Goal: Task Accomplishment & Management: Manage account settings

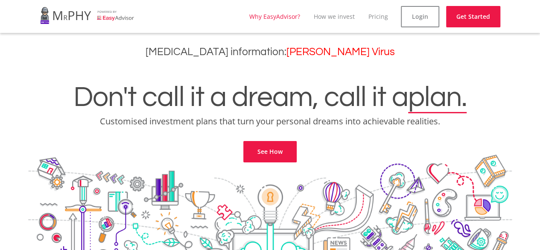
click at [289, 18] on link "Why EasyAdvisor?" at bounding box center [274, 16] width 51 height 8
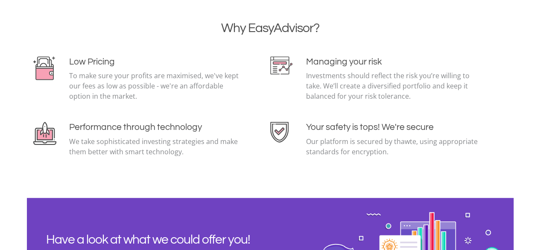
scroll to position [1996, 0]
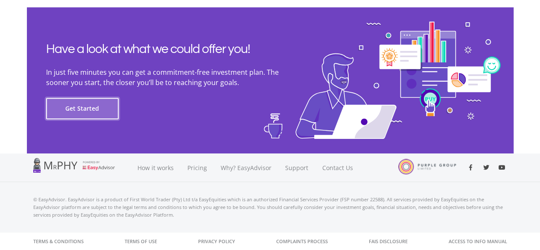
click at [93, 113] on button "Get Started" at bounding box center [82, 108] width 73 height 21
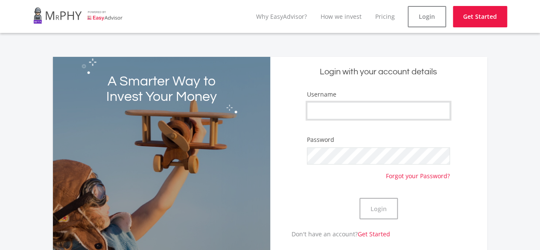
click at [343, 109] on input "Username" at bounding box center [378, 110] width 143 height 17
type input "Teemullar"
click at [378, 207] on button "Login" at bounding box center [379, 208] width 38 height 21
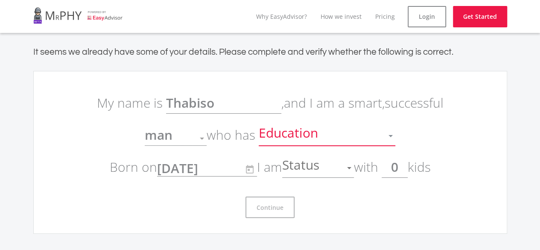
click at [389, 135] on div at bounding box center [391, 136] width 4 height 2
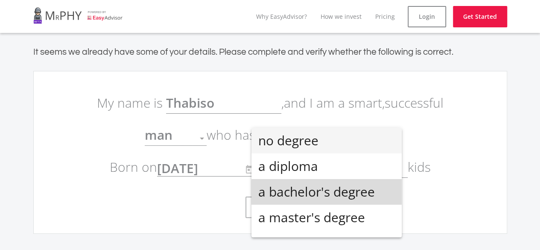
click at [351, 196] on span "a bachelor's degree" at bounding box center [326, 192] width 137 height 26
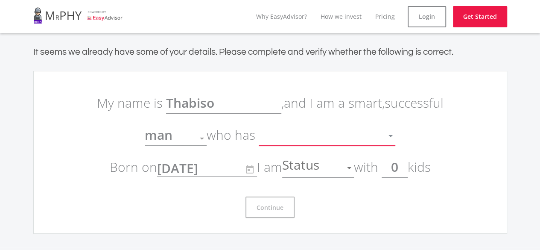
scroll to position [6, 0]
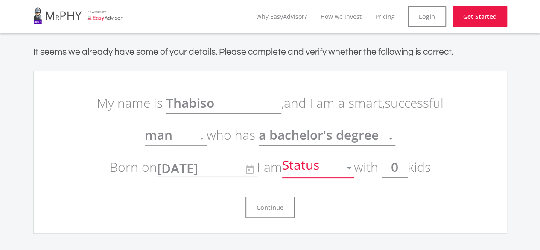
click at [351, 169] on div at bounding box center [349, 168] width 16 height 16
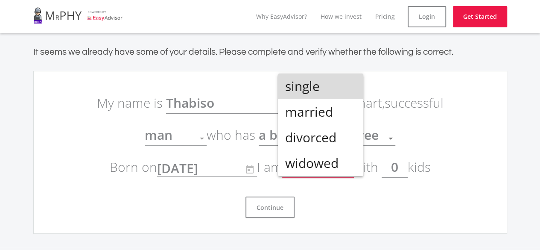
click at [332, 91] on span "single" at bounding box center [321, 86] width 72 height 26
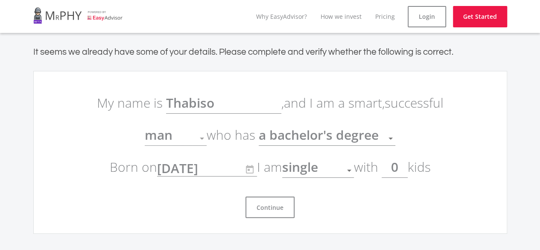
click at [406, 169] on input "0" at bounding box center [395, 166] width 26 height 21
type input "0"
type input "1"
click at [199, 139] on div at bounding box center [202, 138] width 16 height 16
click at [202, 139] on div at bounding box center [202, 138] width 4 height 2
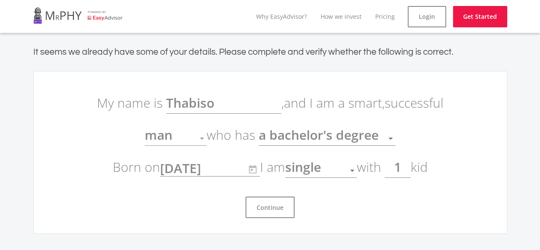
click at [202, 139] on div at bounding box center [202, 138] width 4 height 2
click at [273, 206] on button "Continue" at bounding box center [270, 206] width 49 height 21
click at [273, 205] on button "Continue" at bounding box center [270, 206] width 49 height 21
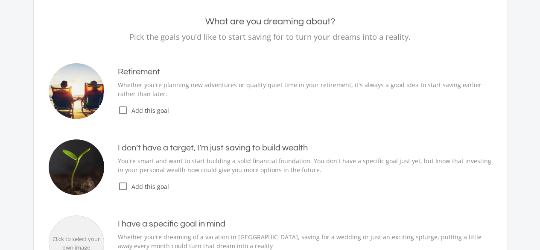
scroll to position [82, 0]
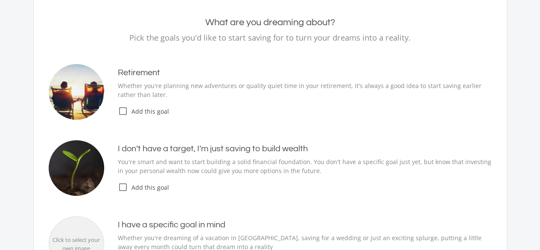
click at [119, 186] on icon "check_box_outline_blank" at bounding box center [123, 187] width 10 height 10
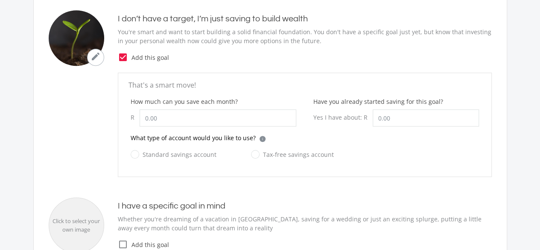
scroll to position [214, 0]
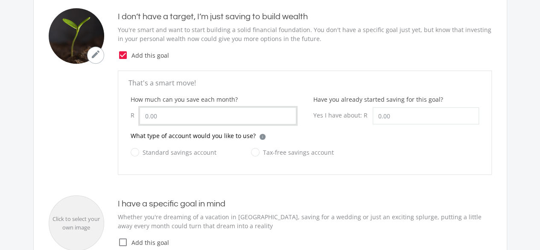
click at [161, 116] on input "How much can you save each month?" at bounding box center [218, 115] width 157 height 17
type input "1,500.00"
click at [254, 151] on label "Tax-free savings account" at bounding box center [292, 152] width 83 height 11
click at [254, 151] on input "Tax-free savings account" at bounding box center [284, 157] width 83 height 17
radio input "true"
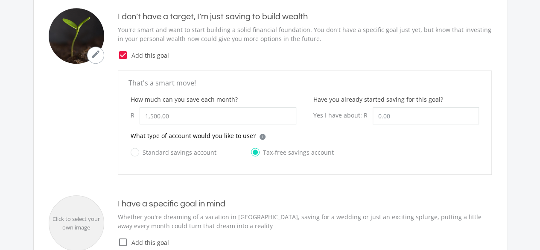
click at [135, 152] on label "Standard savings account" at bounding box center [174, 152] width 86 height 11
click at [135, 152] on input "Standard savings account" at bounding box center [165, 157] width 86 height 17
radio input "true"
click at [254, 150] on label "Tax-free savings account" at bounding box center [292, 152] width 83 height 11
click at [254, 150] on input "Tax-free savings account" at bounding box center [284, 157] width 83 height 17
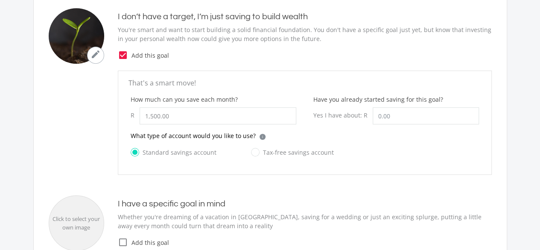
radio input "true"
radio input "false"
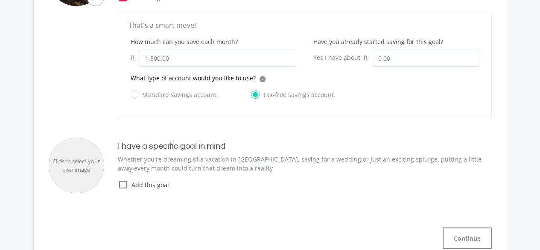
scroll to position [288, 0]
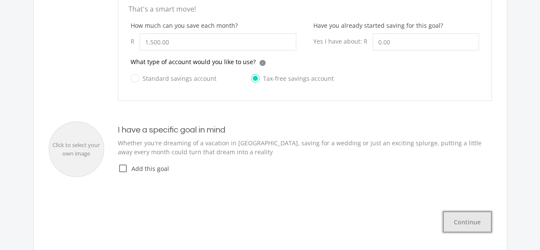
click at [459, 217] on button "Continue" at bounding box center [467, 221] width 49 height 21
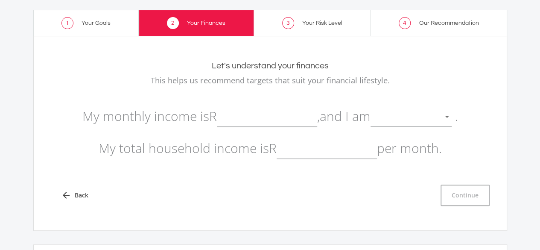
scroll to position [36, 0]
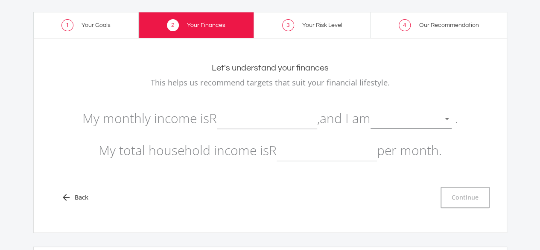
click at [255, 122] on input "text" at bounding box center [267, 118] width 100 height 21
type input "2"
type input "1"
type input "15,000.00"
click at [400, 124] on div at bounding box center [405, 119] width 68 height 16
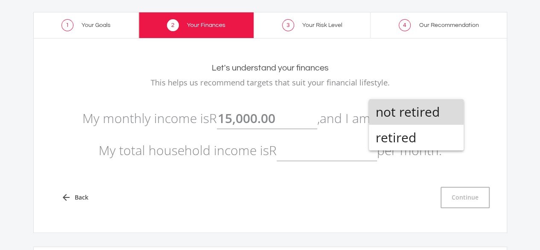
click at [400, 124] on span "not retired" at bounding box center [416, 112] width 81 height 26
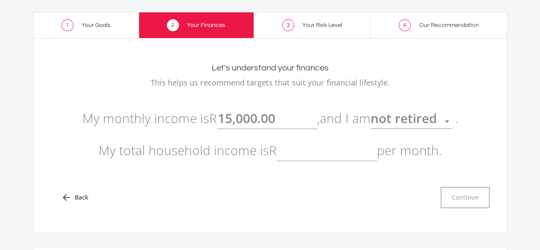
click at [313, 151] on input "text" at bounding box center [327, 150] width 100 height 21
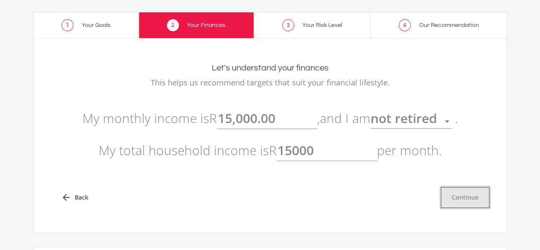
type input "15,000.00"
click at [444, 199] on button "Continue" at bounding box center [465, 197] width 49 height 21
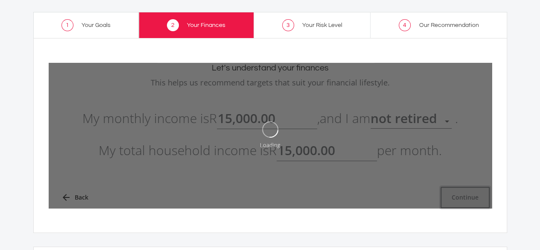
type input "15000"
type input "15,000.00"
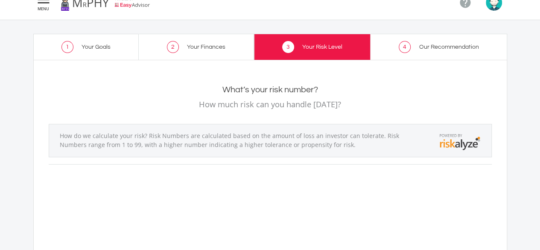
scroll to position [2, 0]
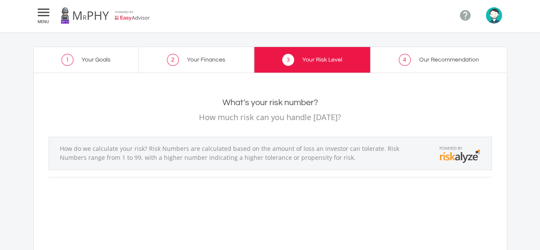
click at [427, 66] on link "4 Our Recommendation" at bounding box center [439, 60] width 137 height 26
click at [407, 58] on span "4" at bounding box center [405, 60] width 12 height 12
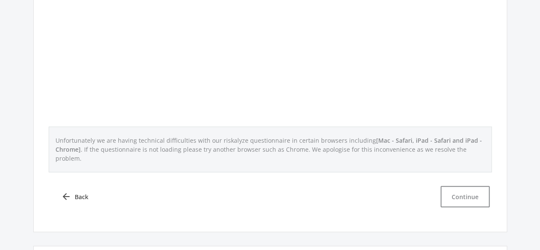
scroll to position [367, 0]
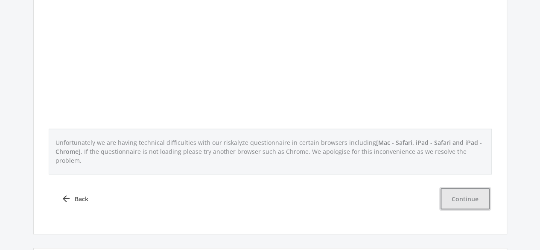
click at [466, 188] on button "Continue" at bounding box center [465, 198] width 49 height 21
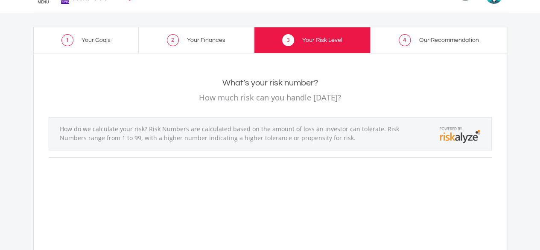
scroll to position [0, 0]
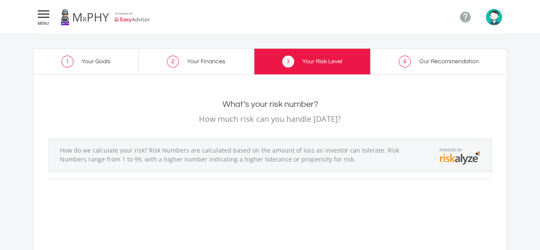
click at [403, 60] on span "4" at bounding box center [405, 62] width 12 height 12
click at [469, 17] on icon "" at bounding box center [465, 17] width 13 height 13
click at [44, 14] on icon "" at bounding box center [43, 14] width 15 height 10
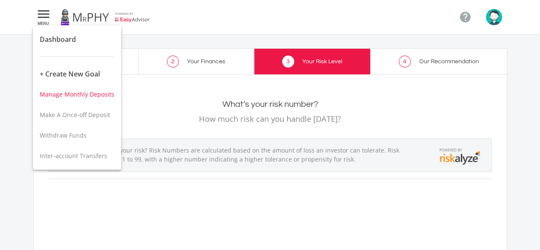
click at [80, 95] on span "Manage Monthly Deposits" at bounding box center [77, 94] width 75 height 8
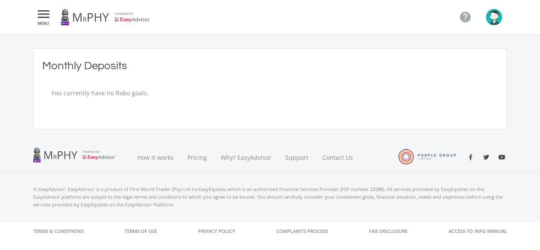
click at [45, 21] on span "MENU" at bounding box center [43, 23] width 15 height 4
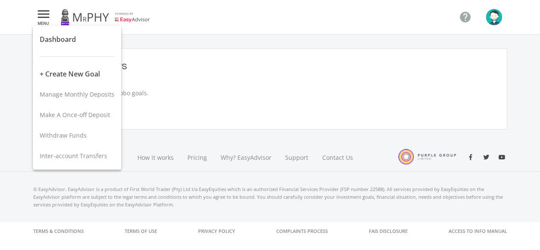
click at [497, 22] on div at bounding box center [270, 125] width 540 height 250
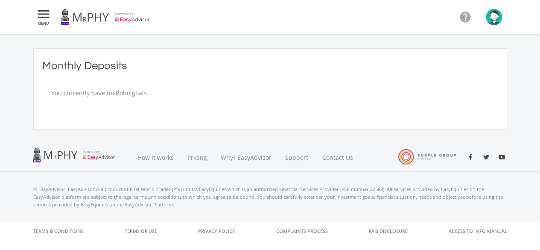
click at [497, 22] on img "button" at bounding box center [494, 17] width 16 height 16
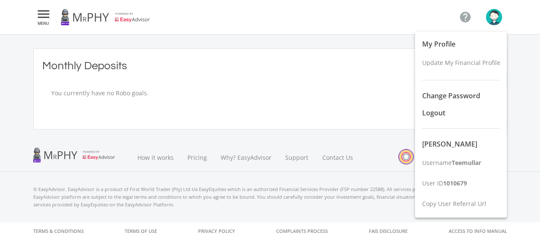
click at [497, 22] on div at bounding box center [270, 125] width 540 height 250
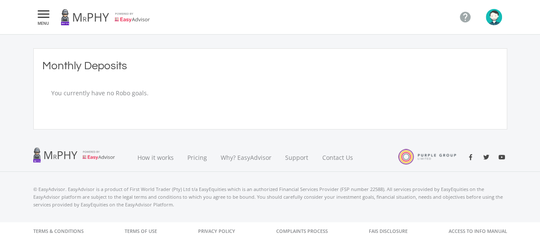
click at [497, 22] on img "button" at bounding box center [494, 17] width 16 height 16
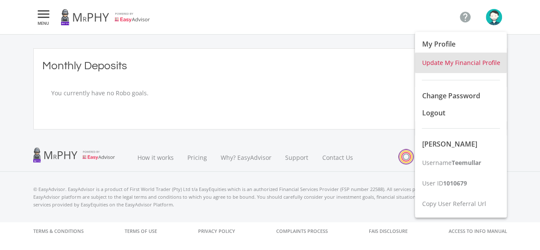
click at [463, 63] on span "Update My Financial Profile" at bounding box center [461, 62] width 78 height 8
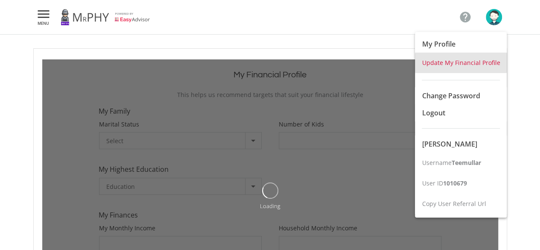
type input "1"
type input "15000"
type input "15,000.00"
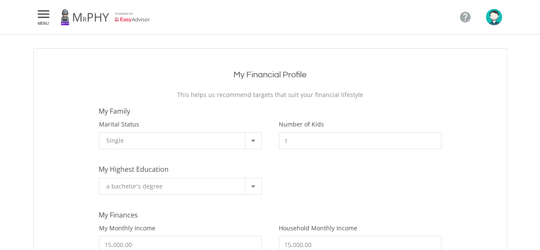
click at [46, 14] on icon "" at bounding box center [43, 14] width 15 height 10
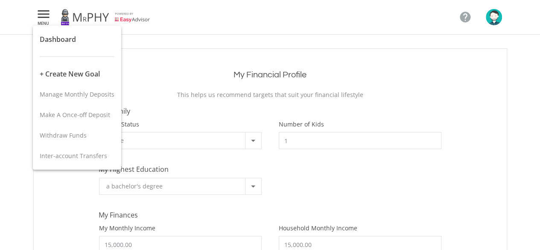
click at [48, 14] on div at bounding box center [270, 125] width 540 height 250
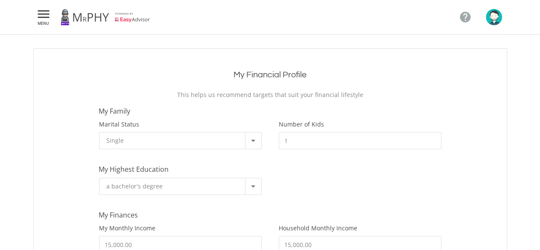
click at [48, 14] on icon "" at bounding box center [43, 14] width 15 height 10
